Goal: Obtain resource: Download file/media

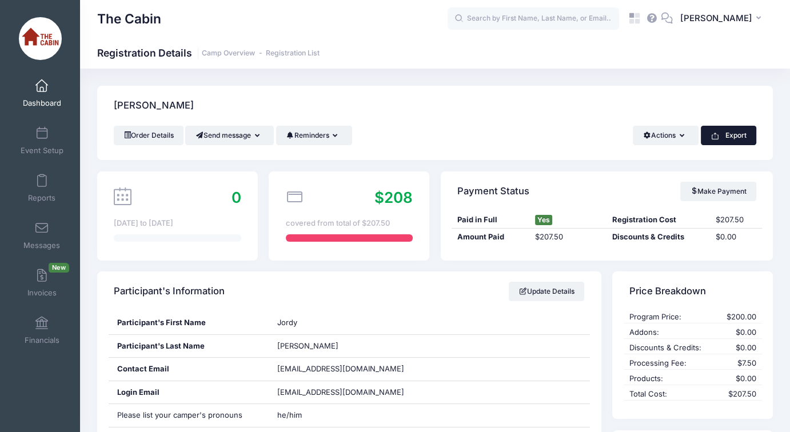
click at [722, 140] on button "Export" at bounding box center [728, 135] width 55 height 19
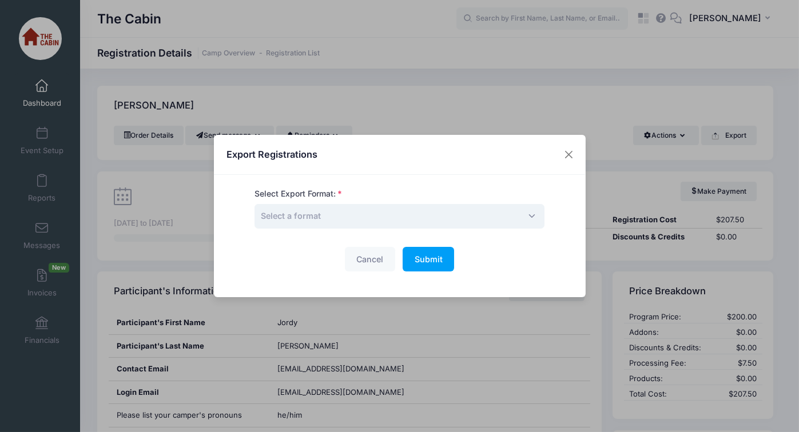
click at [357, 206] on span "Select a format" at bounding box center [399, 216] width 290 height 25
click at [425, 261] on span "Submit" at bounding box center [429, 259] width 28 height 10
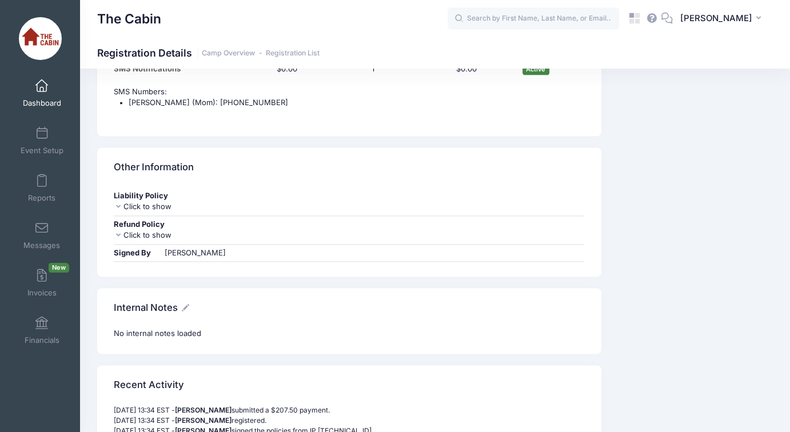
scroll to position [1658, 0]
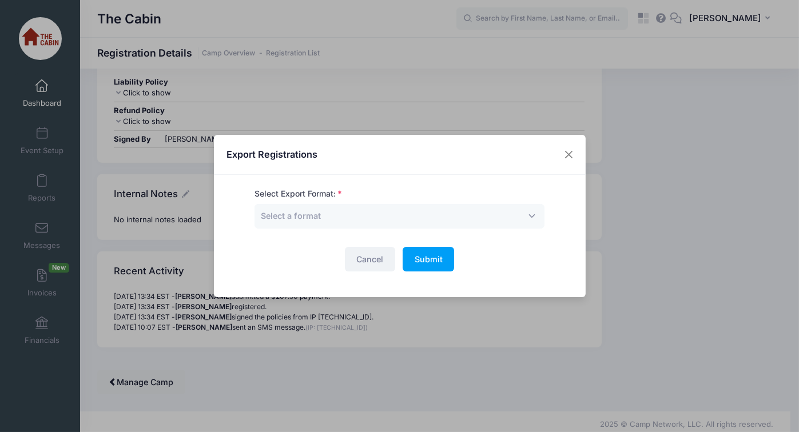
click at [374, 258] on button "Cancel" at bounding box center [370, 259] width 50 height 25
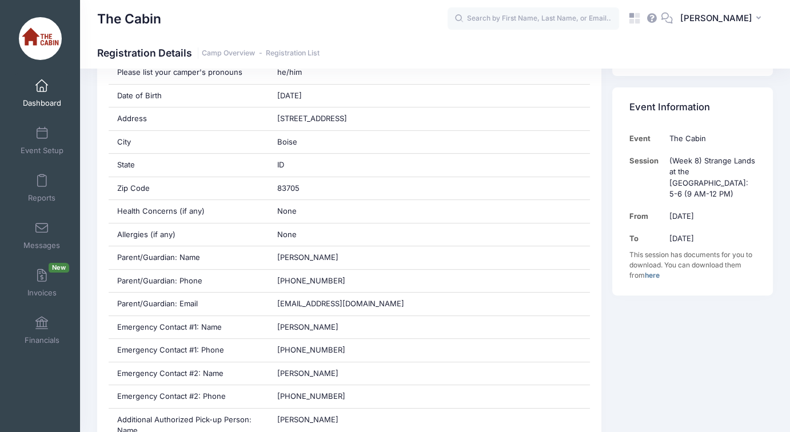
scroll to position [0, 0]
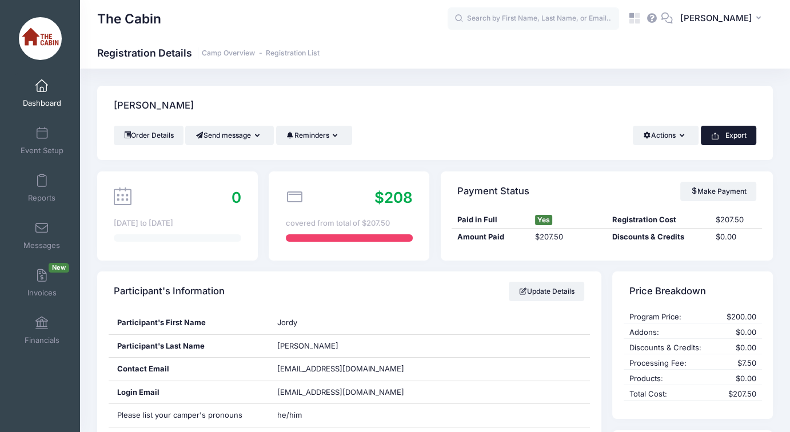
click at [722, 135] on button "Export" at bounding box center [728, 135] width 55 height 19
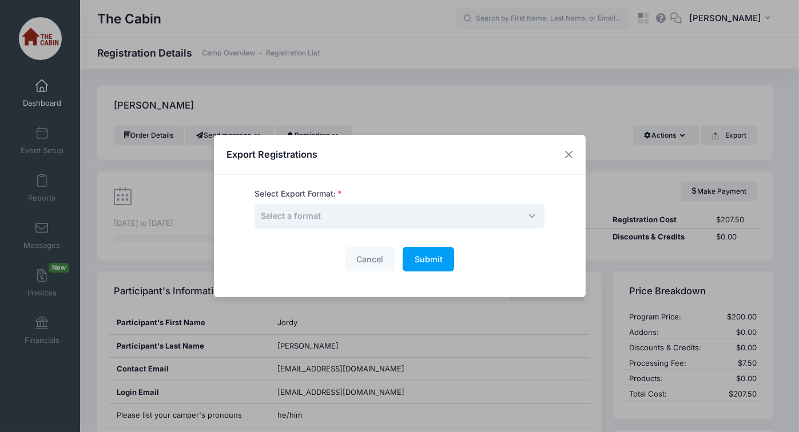
click at [360, 220] on span "Select a format" at bounding box center [399, 216] width 290 height 25
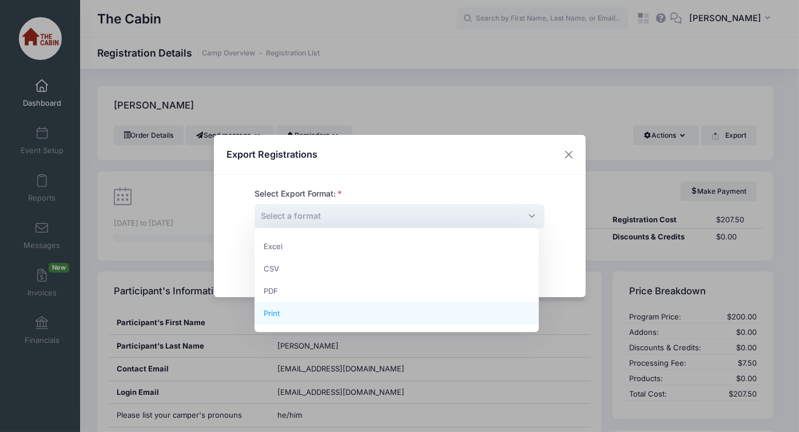
select select "print"
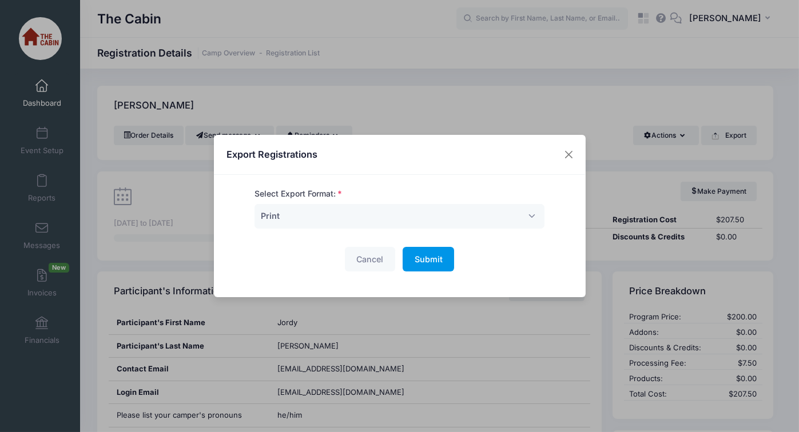
click at [433, 254] on span "Submit" at bounding box center [429, 259] width 28 height 10
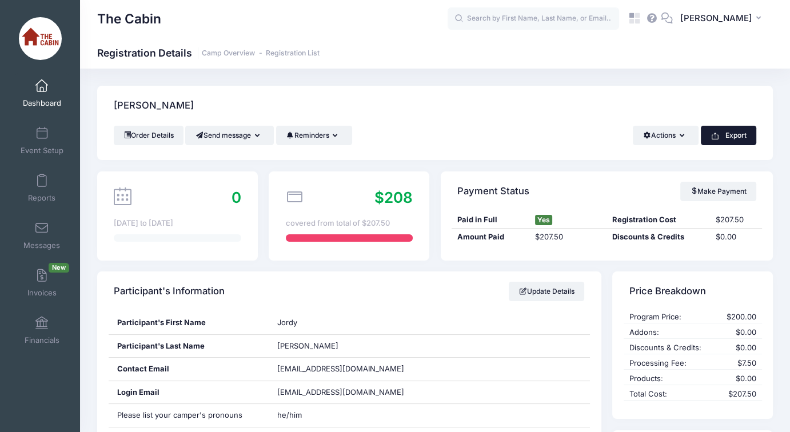
click at [724, 138] on button "Export" at bounding box center [728, 135] width 55 height 19
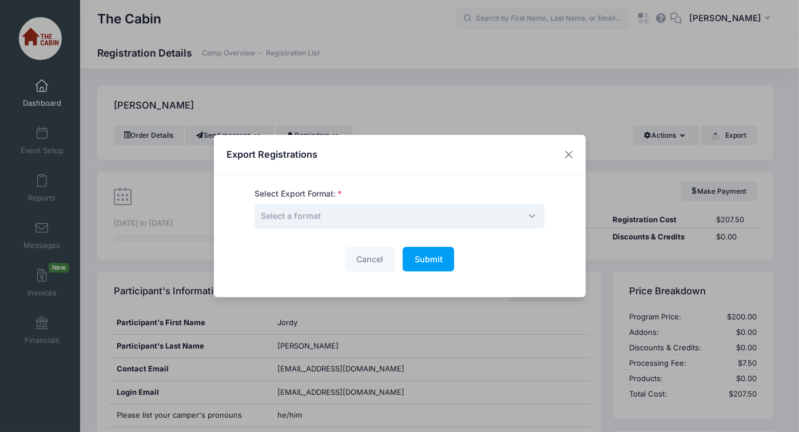
click at [358, 213] on span "Select a format" at bounding box center [399, 216] width 290 height 25
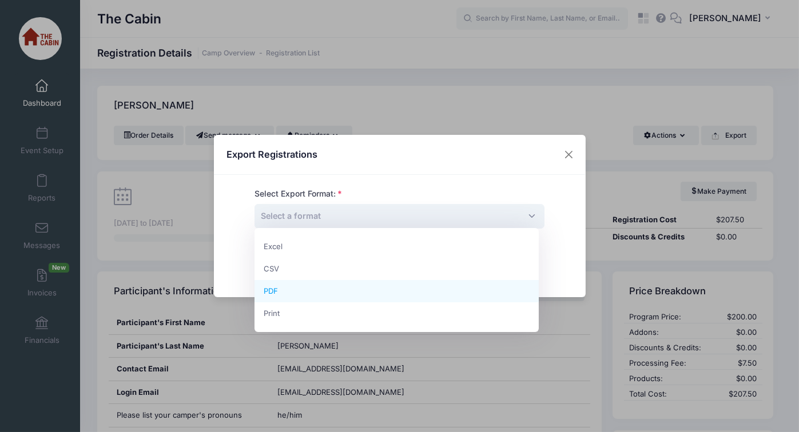
select select "pdf"
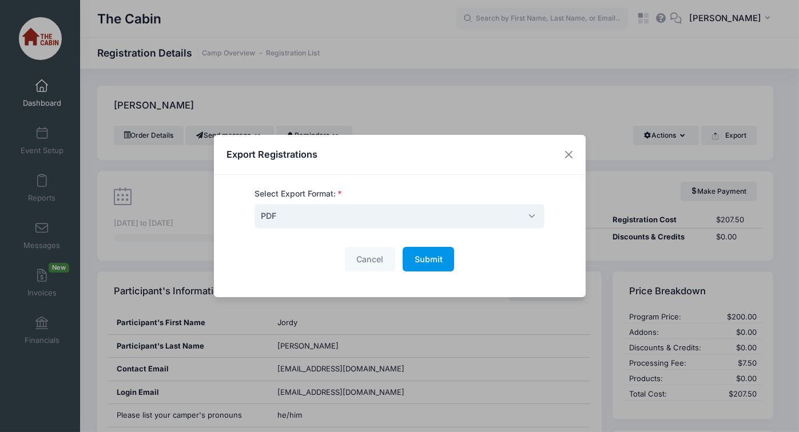
click at [421, 265] on button "Submit Please wait..." at bounding box center [428, 259] width 51 height 25
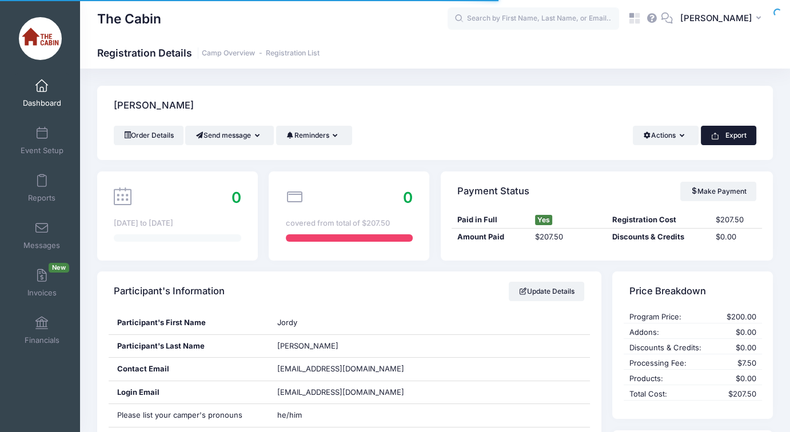
click at [725, 133] on button "Export" at bounding box center [728, 135] width 55 height 19
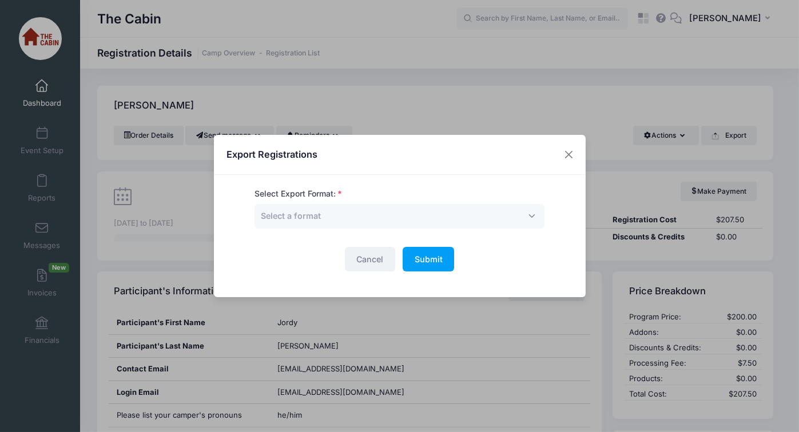
click at [371, 261] on button "Cancel" at bounding box center [370, 259] width 50 height 25
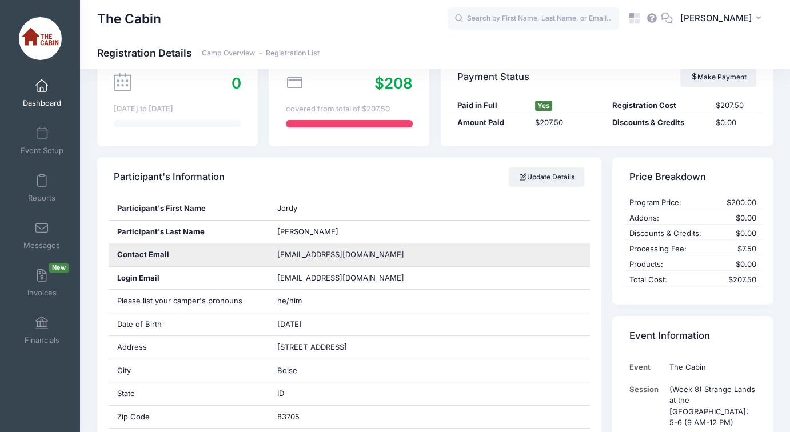
scroll to position [57, 0]
